Goal: Task Accomplishment & Management: Use online tool/utility

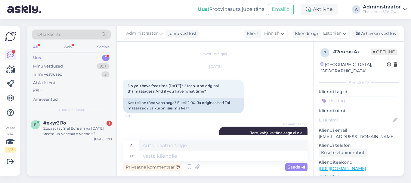
scroll to position [21, 0]
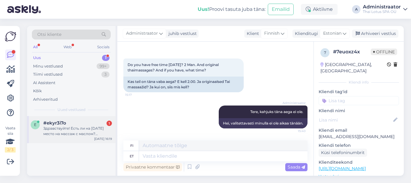
click at [81, 123] on div "#ekyr3i7o 1" at bounding box center [77, 122] width 69 height 5
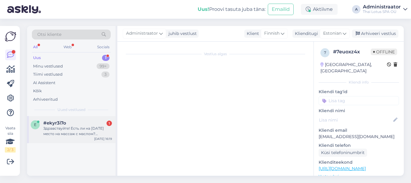
scroll to position [0, 0]
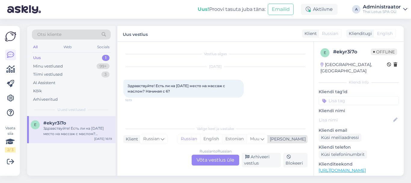
click at [247, 140] on div "Estonian" at bounding box center [234, 138] width 25 height 9
click at [210, 157] on div "Russian to Estonian Võta vestlus üle" at bounding box center [216, 159] width 48 height 11
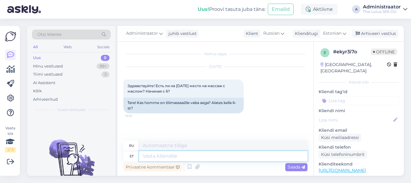
click at [161, 158] on textarea at bounding box center [223, 156] width 168 height 10
type textarea "Tere"
type textarea "Привет"
type textarea "Tere,"
type textarea "Привет,"
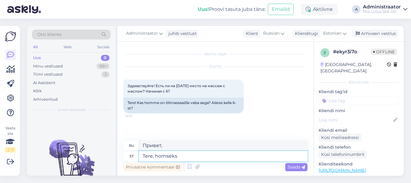
type textarea "Tere, homseks"
type textarea "Здравствуйте, увидимся [DATE]."
type textarea "Tere, homseks on"
type textarea "Привет, [DATE]"
type textarea "Tere, homseks on pakkuda"
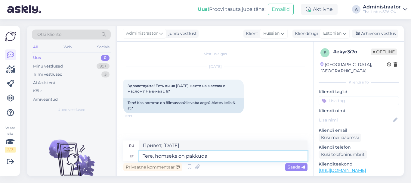
type textarea "Здравствуйте, есть предложение на [DATE]."
type textarea "Tere, homseks on pakkuda kell"
type textarea "Привет, [DATE] самое время предложить"
type textarea "Tere, homseks on pakkuda kell 18."
type textarea "Здравствуйте, [DATE] можно в 18:00."
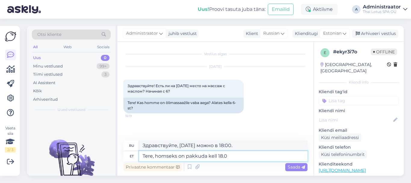
type textarea "Tere, homseks on pakkuda kell 18.00"
type textarea "Здравствуйте, [DATE] можно в 18.00 ."
type textarea "Tere, homseks on pakkuda kell 18.00 aega"
type textarea "Здравствуйте, у нас есть свободное время на [DATE] в 18.00 ."
type textarea "Tere, homseks on pakkuda kell 18.00 aega õl"
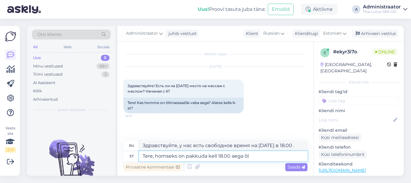
type textarea "Здравствуйте, есть свободное время на [DATE] в 18.00 ."
type textarea "Tere, homseks on pakkuda kell 18.00 aega õlimassazile"
type textarea "Здравствуйте, [DATE] в 18.00 будет доступен масляный массаж."
click at [221, 156] on textarea "Tere, homseks on pakkuda kell 18.00 aega õlimassazile" at bounding box center [223, 156] width 168 height 10
click at [221, 154] on textarea "Tere, homseks on pakkuda kell 18.00 aega õlimassazile" at bounding box center [223, 156] width 168 height 10
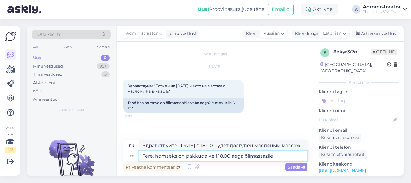
type textarea "Tere, homseks on pakkuda kell 1.00 aega õlimassazile"
type textarea "Здравствуйте, [DATE] в 1.00 будет масляный массаж."
type textarea "Tere, homseks on pakkuda kell 19.00 aega õlimassazile"
type textarea "Здравствуйте, [DATE] в 19.00 будет доступен масляный массаж."
click at [226, 157] on textarea "Tere, homseks on pakkuda kell 19.00 aega õlimassazile" at bounding box center [223, 156] width 168 height 10
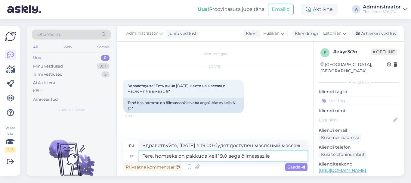
type textarea "Tere, homseks on pakkuda kell 19.30 aega õlimassazile"
type textarea "Здравствуйте, [DATE] в 19.30 будет доступен масляный массаж."
click at [278, 156] on textarea "Tere, homseks on pakkuda kell 19.30 aega õlimassazile" at bounding box center [223, 156] width 168 height 10
type textarea "Tere, homseks on pakkuda kell 19.30 aega õlimassazile 1 tund"
type textarea "Здравствуйте, есть свободное время на масляный массаж на 1 час [DATE] в 19.30 ."
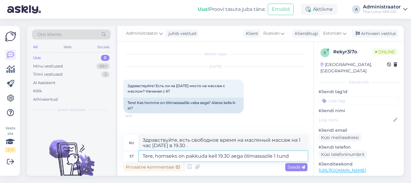
click at [226, 157] on textarea "Tere, homseks on pakkuda kell 19.30 aega õlimassazile 1 tund" at bounding box center [223, 156] width 168 height 10
type textarea "Tere, homseks on pakkuda kell 19.0 aega õlimassazile 1 tund"
type textarea "Здравствуйте, есть свободное время на масляный массаж на 1 час [DATE] в 19.0 ."
type textarea "Tere, homseks on pakkuda kell 19.00 aega õlimassazile 1 tund"
type textarea "Здравствуйте, есть свободное время на масляный массаж на 1 час [DATE] в 19.00 ."
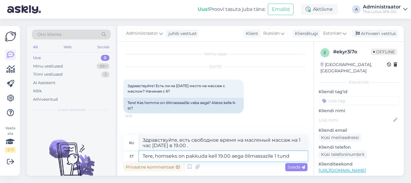
click at [292, 155] on textarea "Tere, homseks on pakkuda kell 19.00 aega õlimassazile 1 tund" at bounding box center [223, 156] width 168 height 10
type textarea "Tere, homseks on pakkuda kell 19.00 aega õlimassazile 1"
type textarea "Здравствуйте, есть свободное время для масляного массажа [DATE] в 19.00 ?"
type textarea "Tere, homseks on pakkuda kell 19.00 aega õlimassazile"
type textarea "Здравствуйте, [DATE] в 19.00 будет доступен масляный массаж."
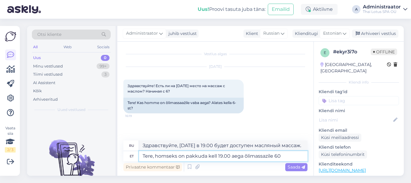
type textarea "Tere, homseks on pakkuda kell 19.00 aega õlimassazile 60 m"
type textarea "Здравствуйте, есть свободное время на масляный массаж для 60 человек [DATE] в 1…"
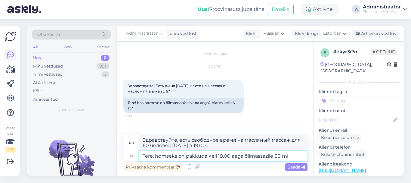
type textarea "Tere, homseks on pakkuda kell 19.00 aega õlimassazile 60 min"
type textarea "Здравствуйте, есть свободное время на масляный массаж продолжительностью 60 мин…"
type textarea "Tere, homseks on pakkuda kell 19.00 aega õlimassazile 60 min j"
type textarea "Здравствуйте, есть свободное время на 60-минутный масляный массаж [DATE] в 19.00"
type textarea "Tere, homseks on pakkuda kell 19.00 aega õlimassazile 60 min ja"
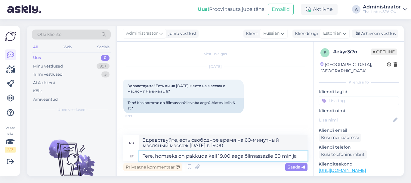
type textarea "Здравствуйте, [DATE] в 19.00 есть свободное время для 60-минутного масляного ма…"
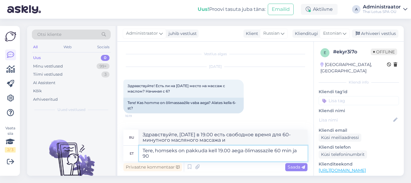
type textarea "Tere, homseks on pakkuda kell 19.00 aega õlimassazile 60 min ja 90"
type textarea "Здравствуйте, [DATE] в 19.00 есть свободное время на масляный массаж продолжите…"
type textarea "Tere, homseks on pakkuda kell 19.00 aega õlimassazile 60 min ja 90 min"
type textarea "Здравствуйте, [DATE] в 19.00 у нас есть время на масляный массаж продолжительно…"
type textarea "Tere, homseks on pakkuda kell 19.00 aega õlimassazile 60 min ja 90 min"
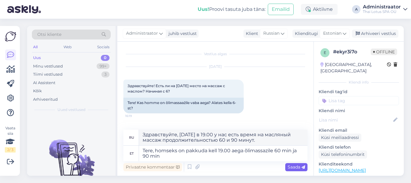
click at [300, 165] on span "Saada" at bounding box center [296, 166] width 17 height 5
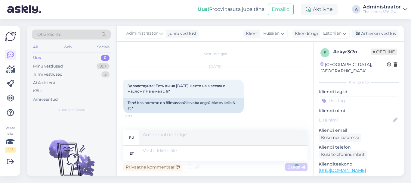
scroll to position [32, 0]
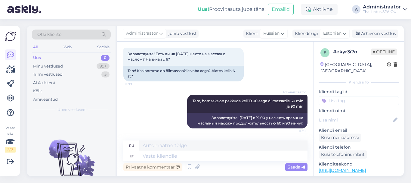
click at [103, 58] on div "0" at bounding box center [105, 58] width 9 height 6
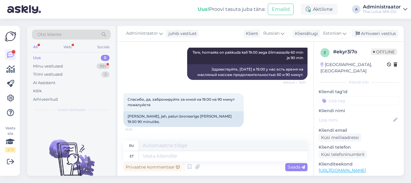
scroll to position [115, 0]
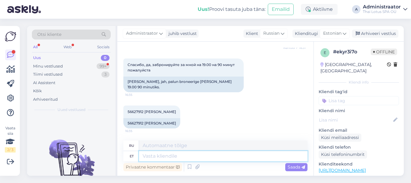
click at [213, 157] on textarea at bounding box center [223, 156] width 168 height 10
type textarea "B"
type textarea "Б"
type textarea "Broneeri"
type textarea "Книга"
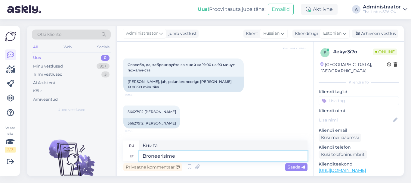
type textarea "Broneerisime"
type textarea "Мы забронировали"
type textarea "Broneerisime teile"
type textarea "Мы забронировали для вас"
type textarea "Broneerisime teile aja"
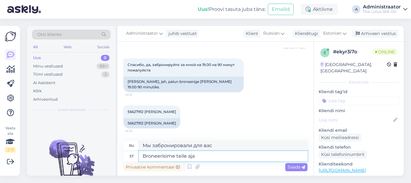
type textarea "Мы записали вас на прием."
type textarea "Broneerisime teile aja 17."
type textarea "Мы записали вас на прием 17-го числа."
type textarea "Broneerisime teile aja 17.08 k"
type textarea "Мы записали вас на прием 17.08"
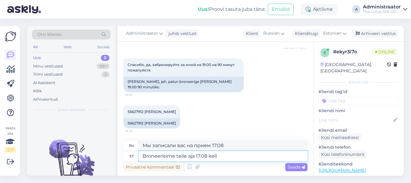
type textarea "Broneerisime teile aja 17.08 kell"
type textarea "Мы записали Вас на прием на 17.08 ."
type textarea "Broneerisime teile aja 17.08 kell 19"
type textarea "Мы записали вас на прием 17.08 в 13:00."
type textarea "Broneerisime teile aja 17.08 kell 19.00"
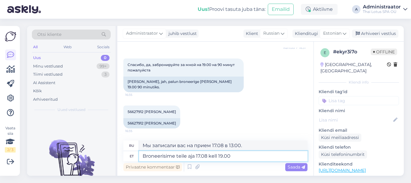
type textarea "Мы записали Вас на прием 17.08 на 19.00"
click at [196, 155] on textarea "Broneerisime teile aja 17.08 kell 19.00" at bounding box center [223, 156] width 168 height 10
type textarea "Broneerisime teile aja õlimassazile 17.08 kell 19.00"
type textarea "Мы записали вас 17.08 в 19.00"
drag, startPoint x: 263, startPoint y: 155, endPoint x: 196, endPoint y: 159, distance: 67.2
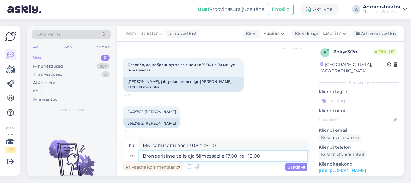
click at [196, 159] on textarea "Broneerisime teile aja õlimassazile 17.08 kell 19.00" at bounding box center [223, 156] width 168 height 10
click at [267, 156] on textarea "Broneerisime teile aja õlimassazile 17.08 kell 19.00" at bounding box center [223, 156] width 168 height 10
type textarea "Broneerisime teile aja õlimassazile 17.08 kell 19.00"
click at [297, 165] on span "Saada" at bounding box center [296, 166] width 17 height 5
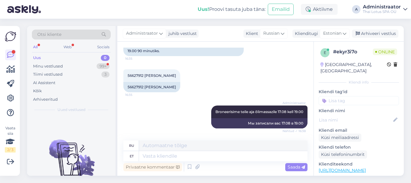
scroll to position [187, 0]
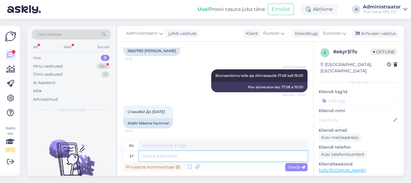
click at [242, 157] on textarea at bounding box center [223, 156] width 168 height 10
type textarea "H"
type textarea "ЧАС"
type textarea "Ho"
type textarea "Хо"
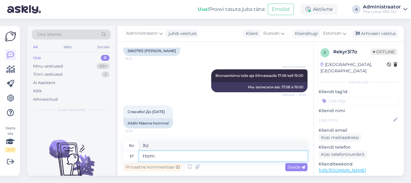
type textarea "Homs"
type textarea "[DATE]"
type textarea "Homseni"
type textarea "До [DATE]."
type textarea "Homseni ))"
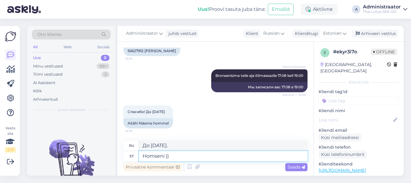
type textarea "До [DATE] ))"
type textarea "Homseni ))"
click at [295, 167] on span "Saada" at bounding box center [296, 166] width 17 height 5
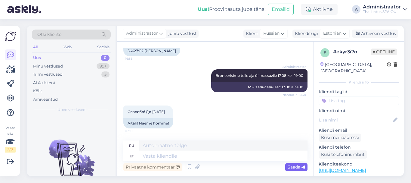
scroll to position [223, 0]
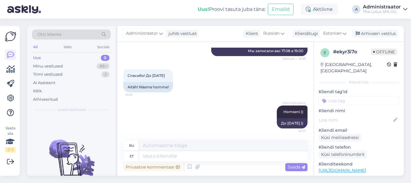
click at [106, 58] on div "0" at bounding box center [105, 58] width 9 height 6
